Goal: Transaction & Acquisition: Obtain resource

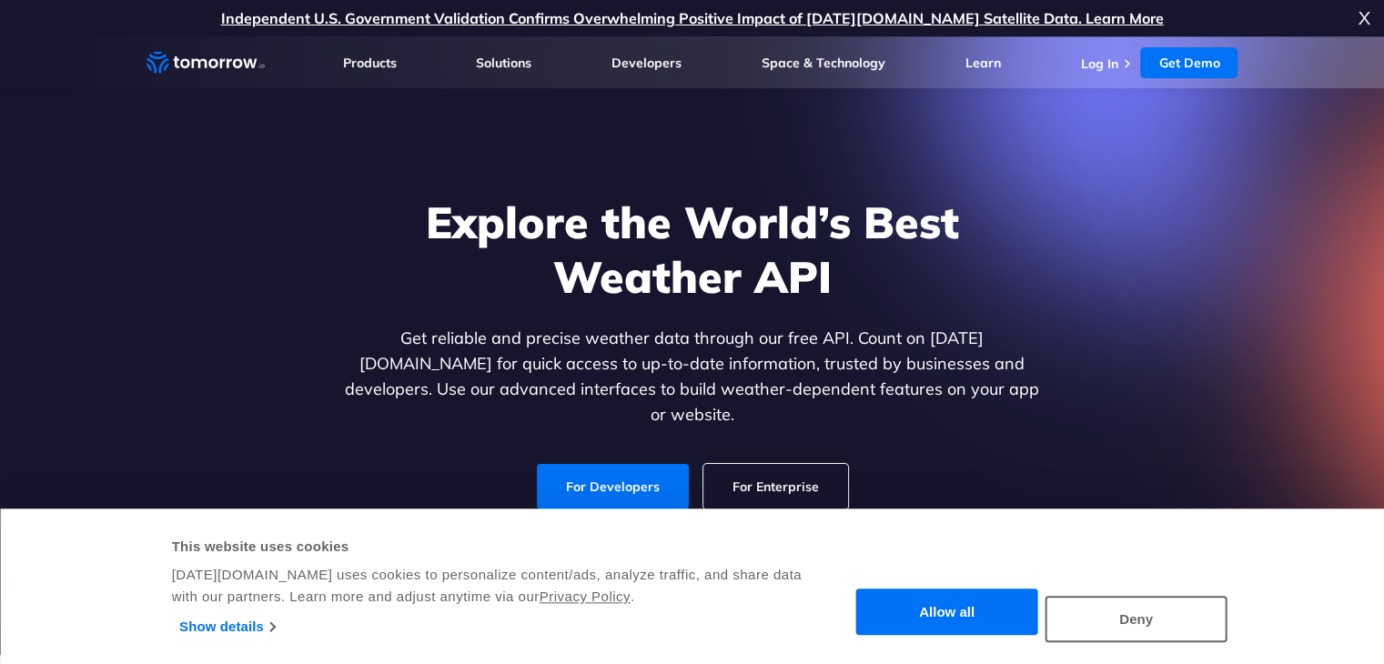
click at [968, 438] on div "Explore the World’s Best Weather API Get reliable and precise weather data thro…" at bounding box center [692, 352] width 703 height 315
click at [957, 622] on button "Allow all" at bounding box center [947, 613] width 182 height 46
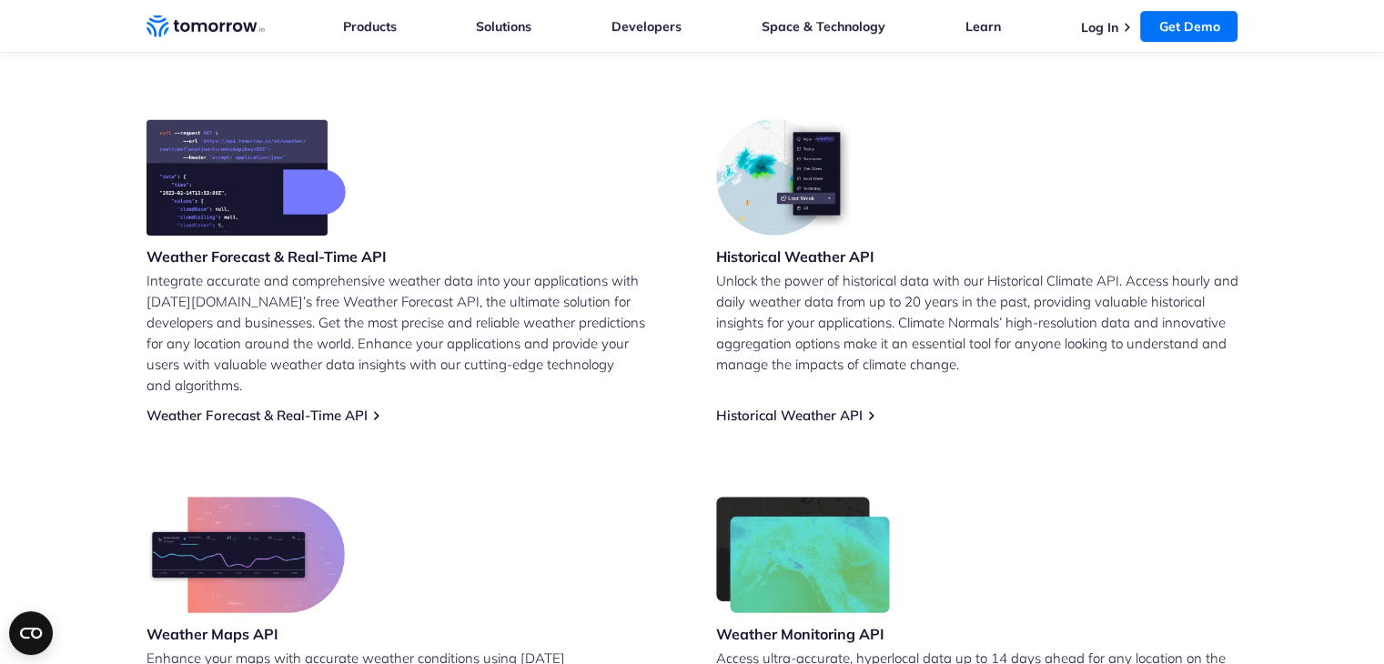
scroll to position [705, 0]
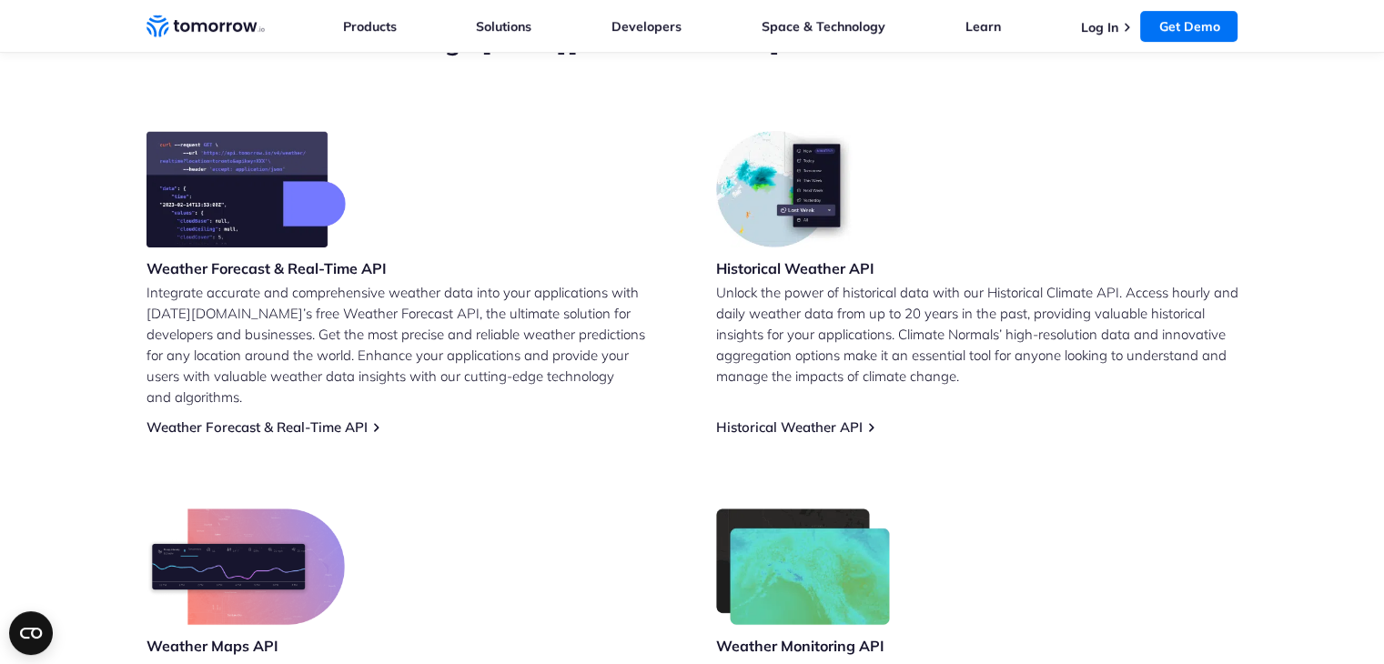
click at [242, 185] on img at bounding box center [246, 189] width 199 height 116
click at [300, 342] on p "Integrate accurate and comprehensive weather data into your applications with […" at bounding box center [408, 345] width 522 height 126
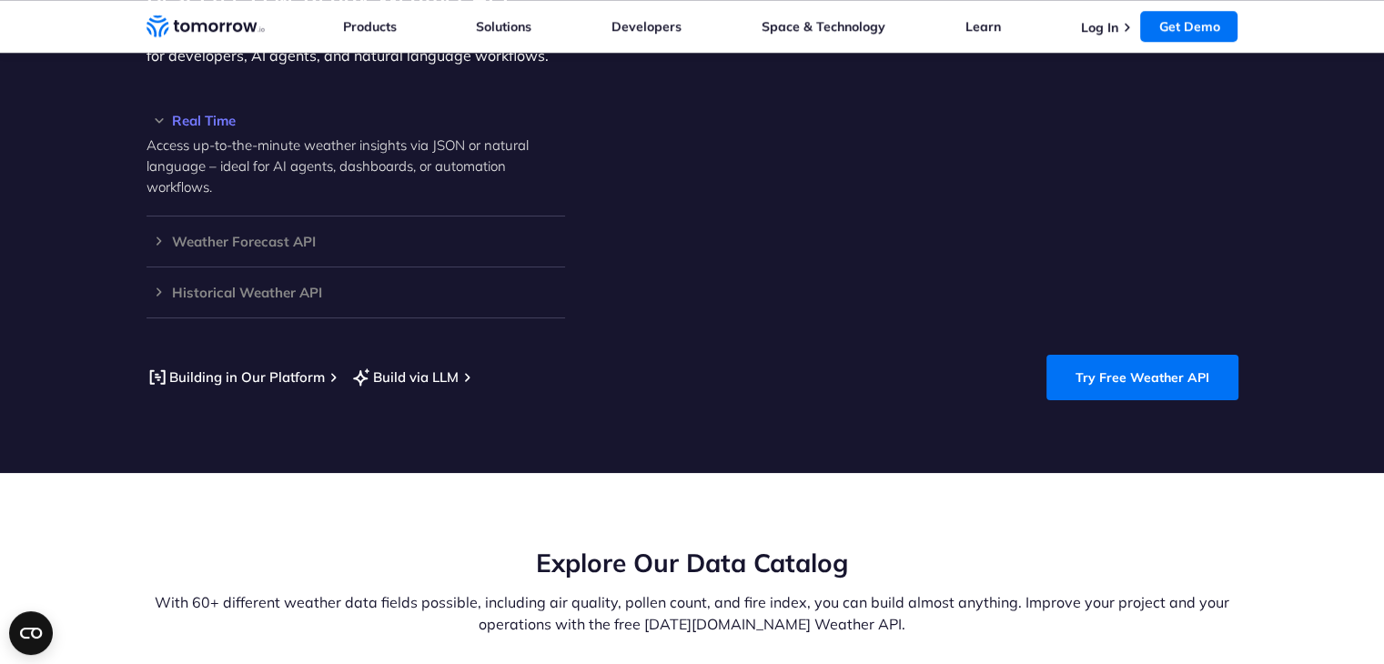
scroll to position [1704, 0]
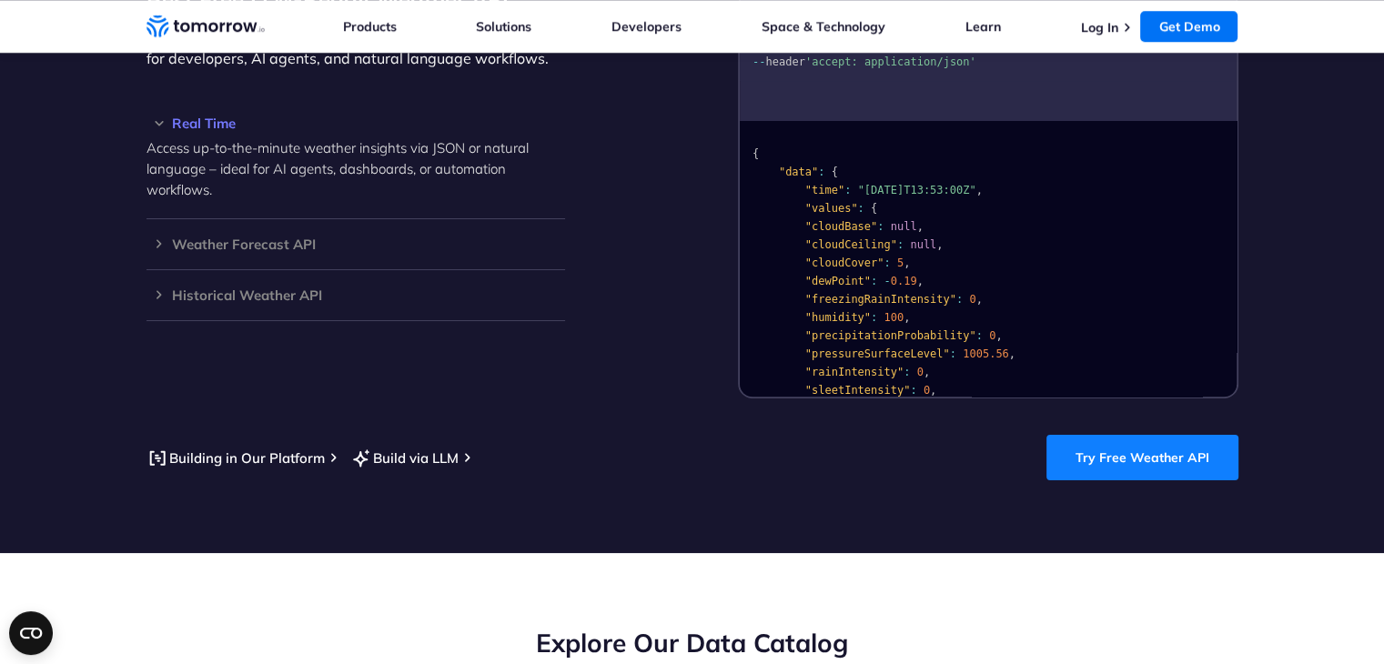
click at [1168, 435] on link "Try Free Weather API" at bounding box center [1143, 458] width 192 height 46
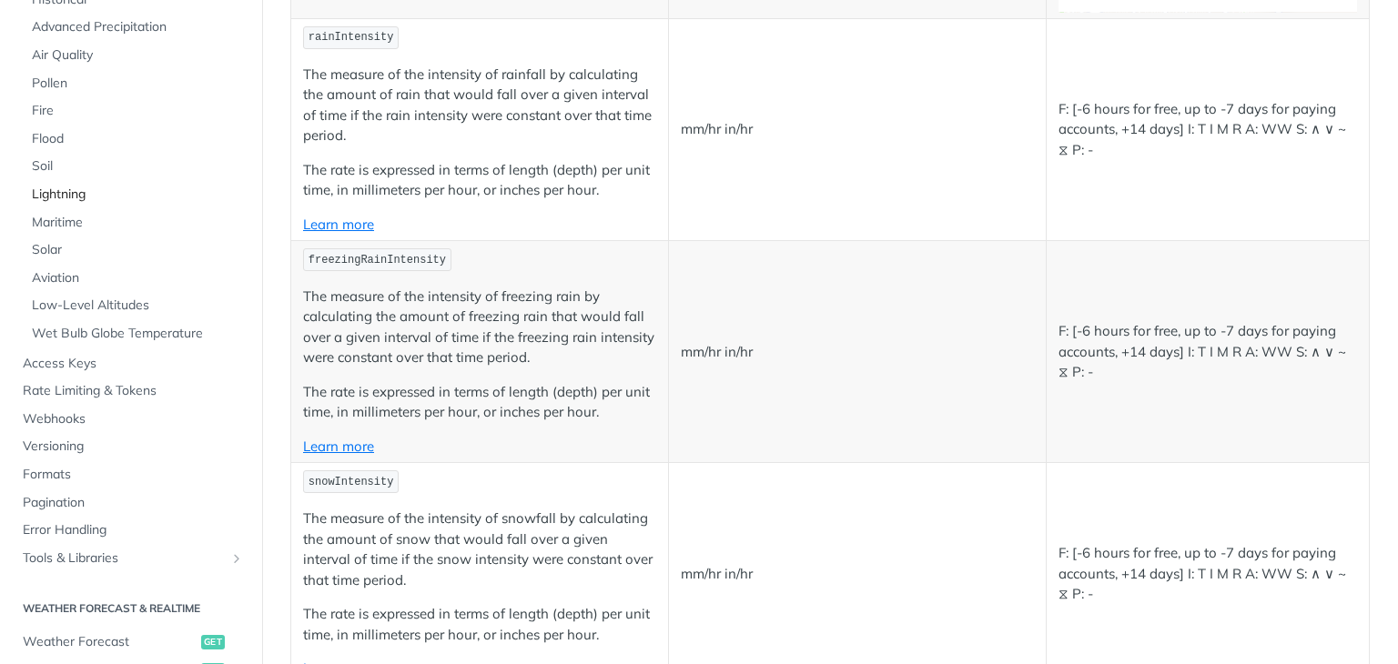
scroll to position [258, 0]
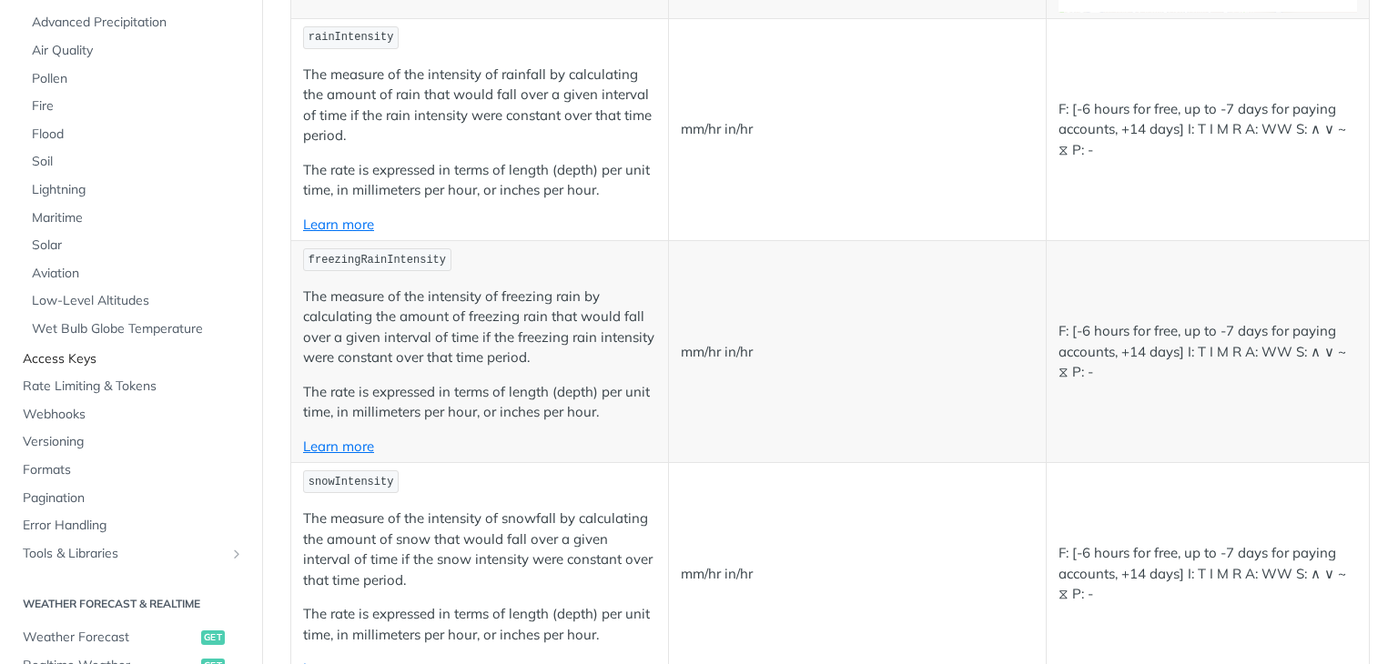
click at [71, 349] on link "Access Keys" at bounding box center [131, 359] width 235 height 27
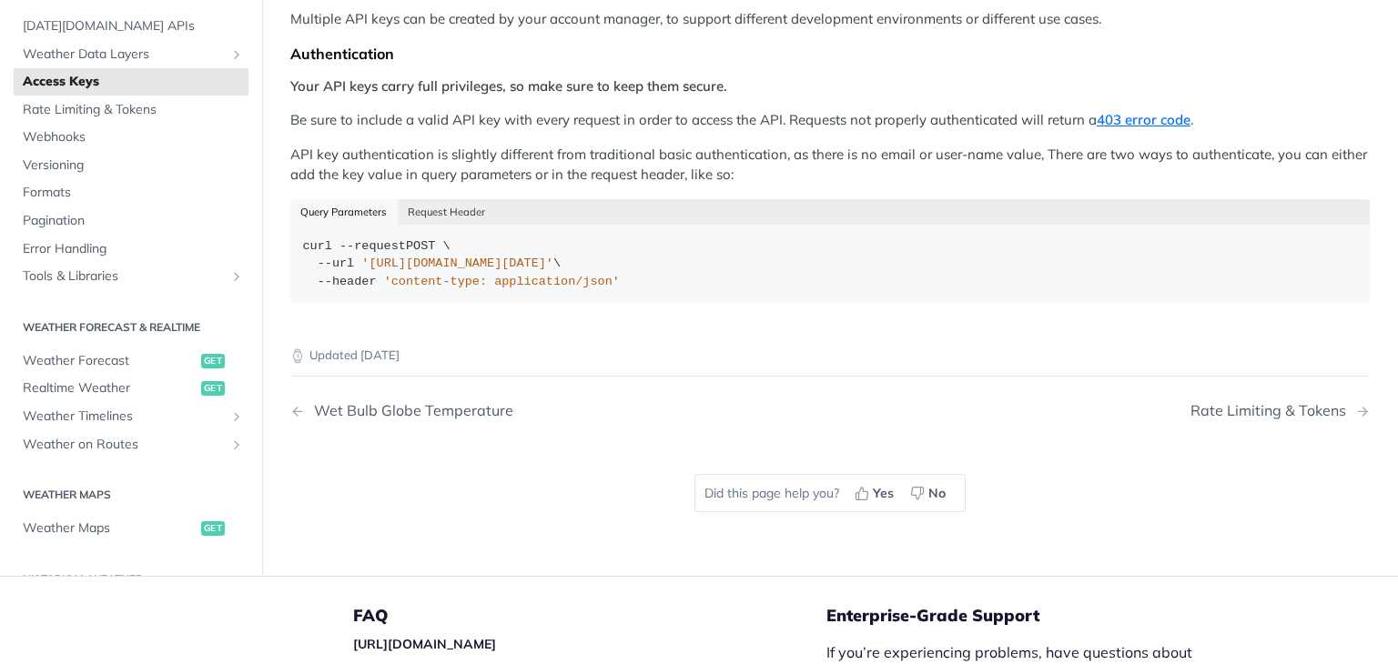
scroll to position [331, 0]
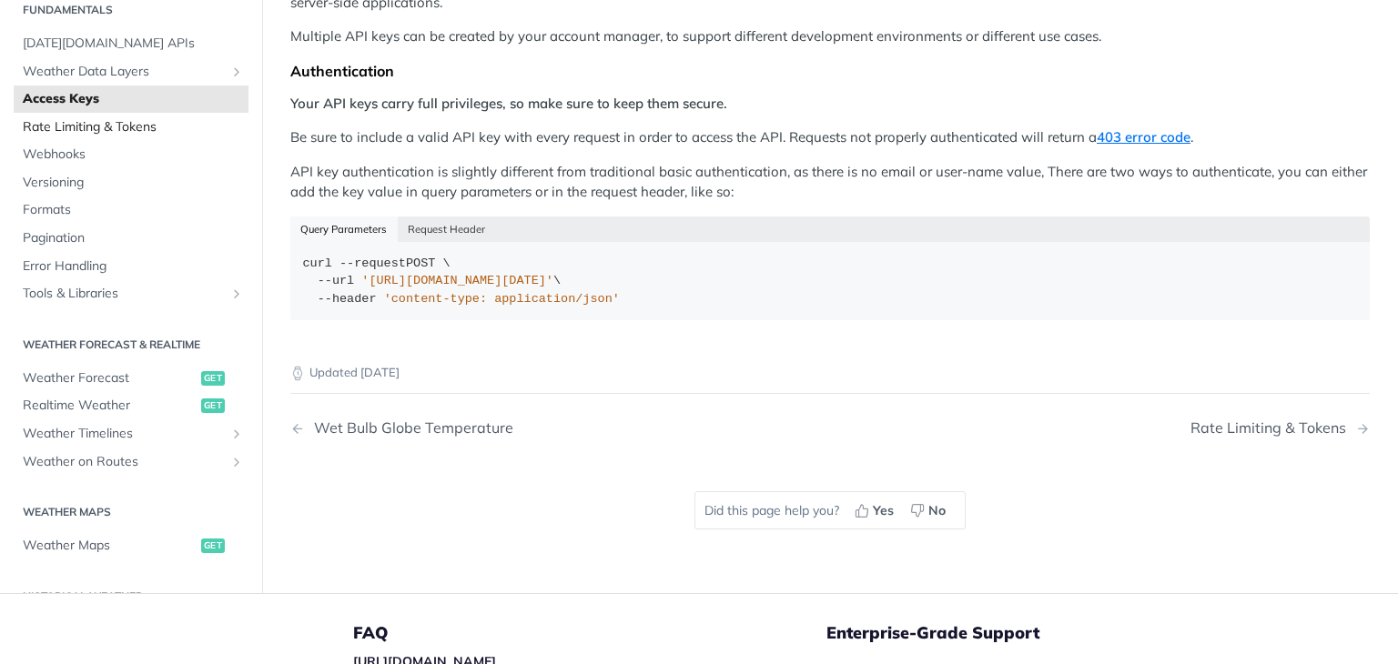
click at [74, 118] on span "Rate Limiting & Tokens" at bounding box center [133, 127] width 221 height 18
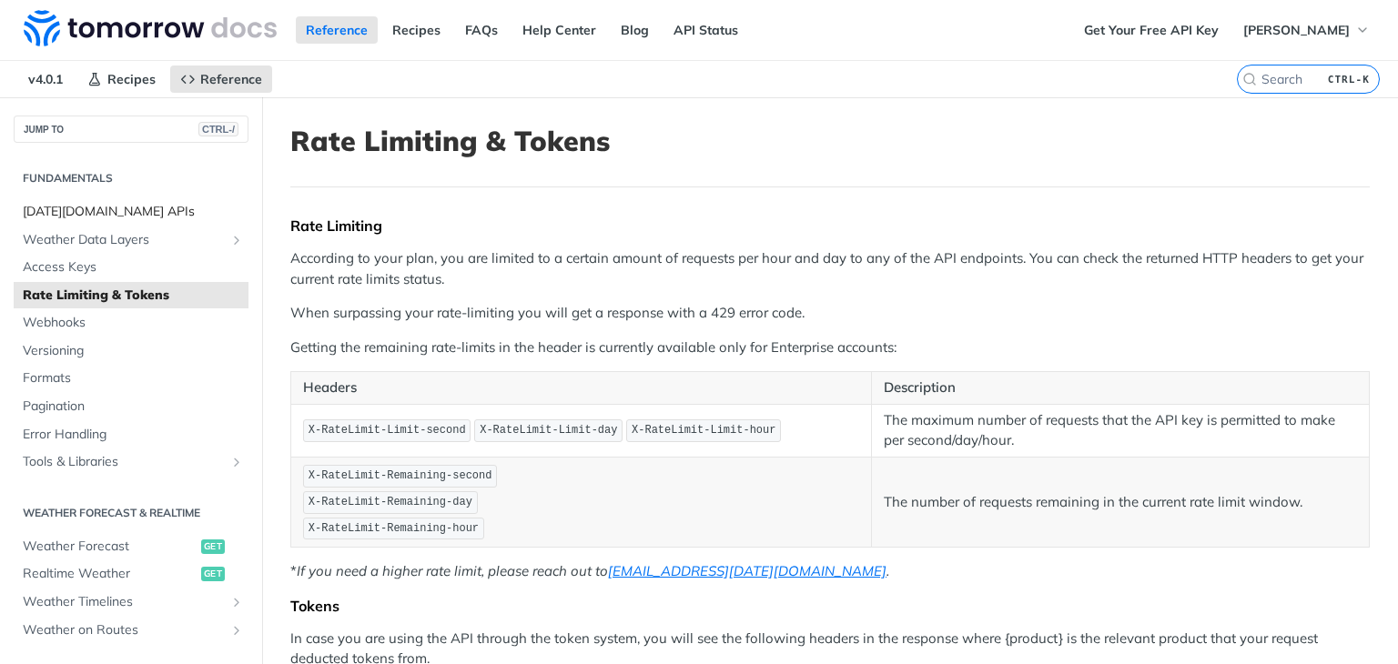
click at [63, 209] on span "Tomorrow.io APIs" at bounding box center [133, 212] width 221 height 18
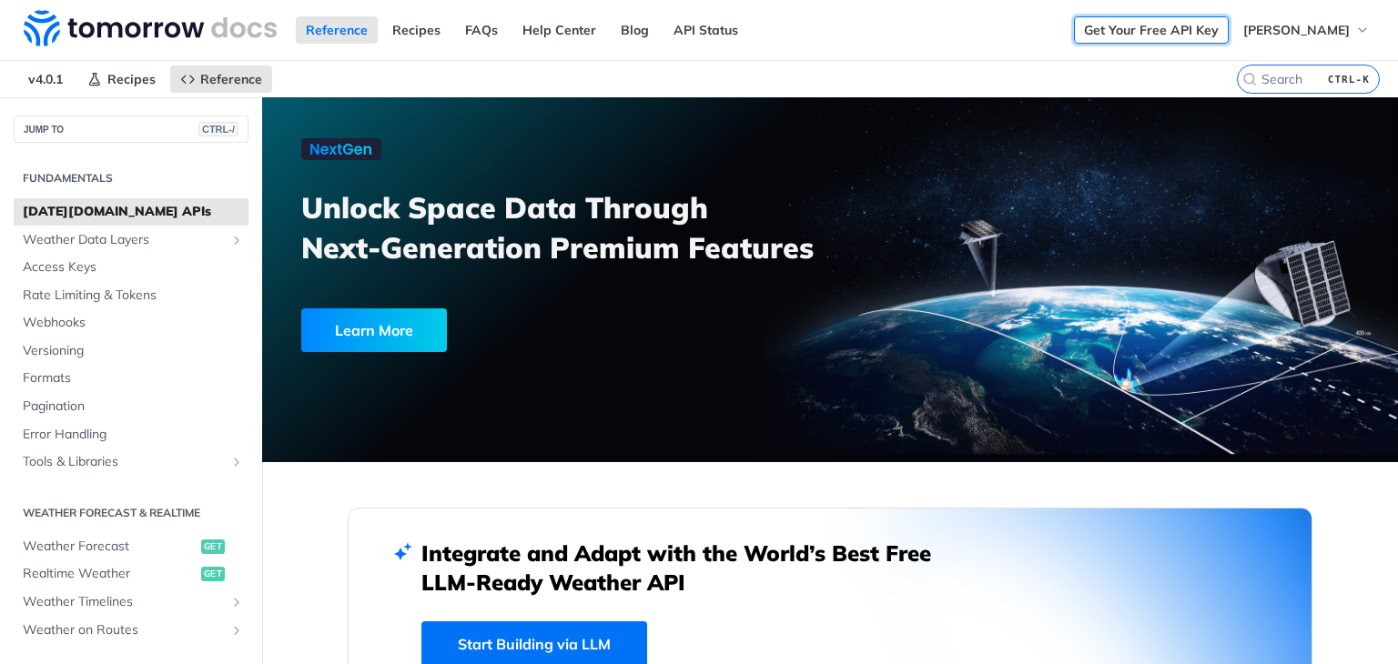
click at [1119, 25] on link "Get Your Free API Key" at bounding box center [1151, 29] width 155 height 27
